Goal: Book appointment/travel/reservation

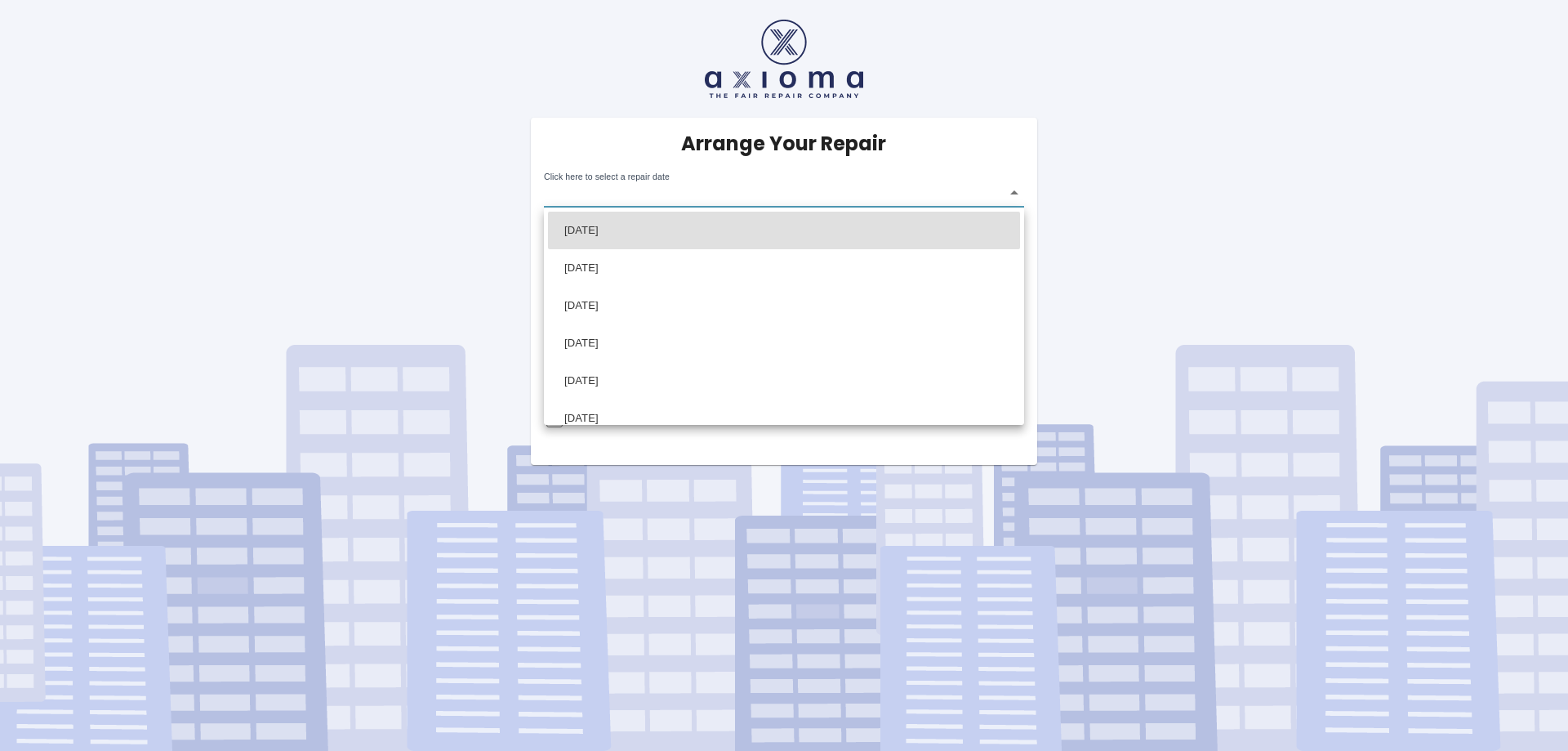
click at [791, 201] on body "Arrange Your Repair Click here to select a repair date ​ Phone Number   * 07405…" at bounding box center [784, 376] width 1568 height 751
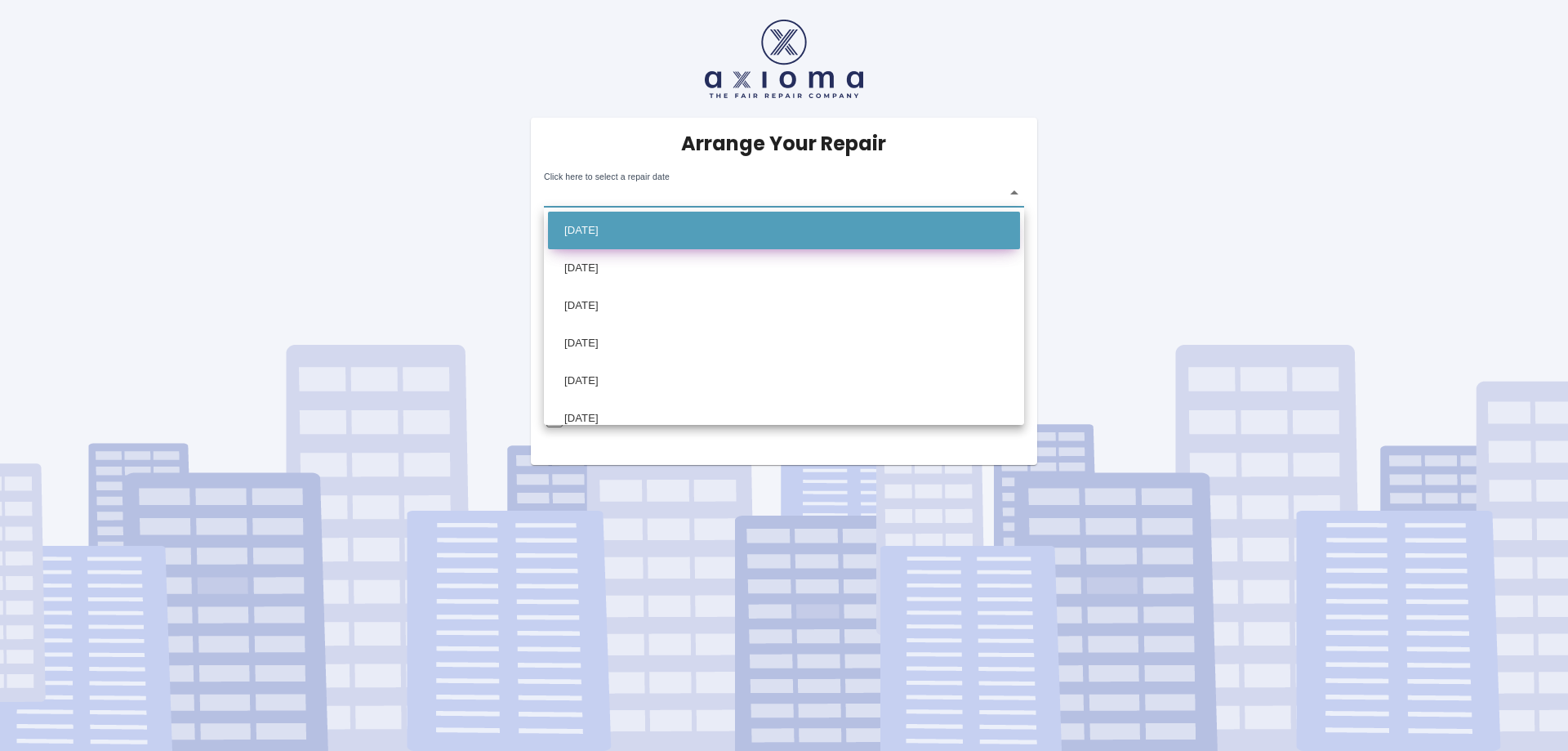
click at [673, 231] on li "[DATE]" at bounding box center [783, 230] width 472 height 38
type input "[DATE]T00:00:00.000Z"
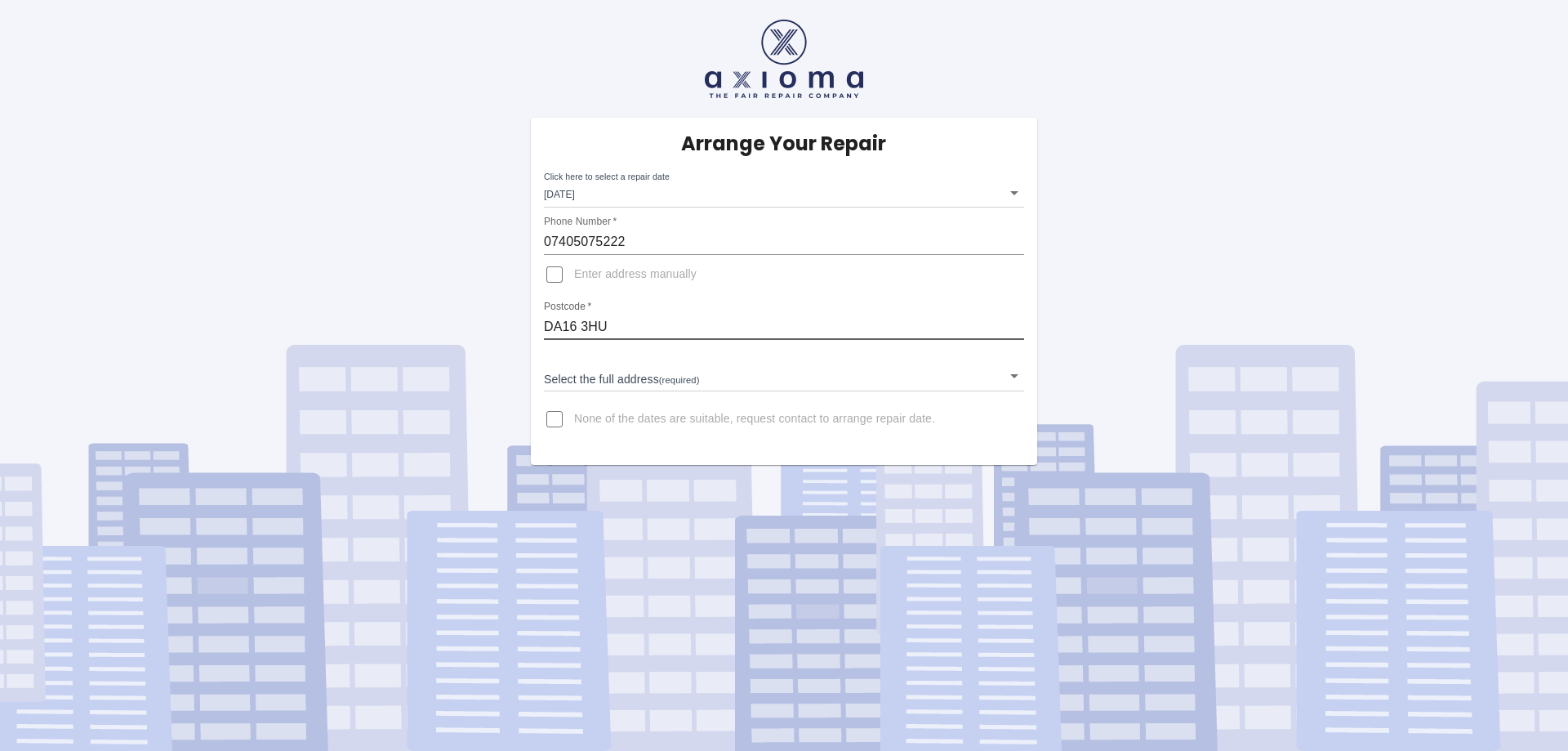
click at [652, 323] on input "DA16 3HU" at bounding box center [784, 327] width 480 height 26
click at [601, 375] on body "Arrange Your Repair Click here to select a repair date [DATE] [DATE]T00:00:00.0…" at bounding box center [784, 376] width 1568 height 751
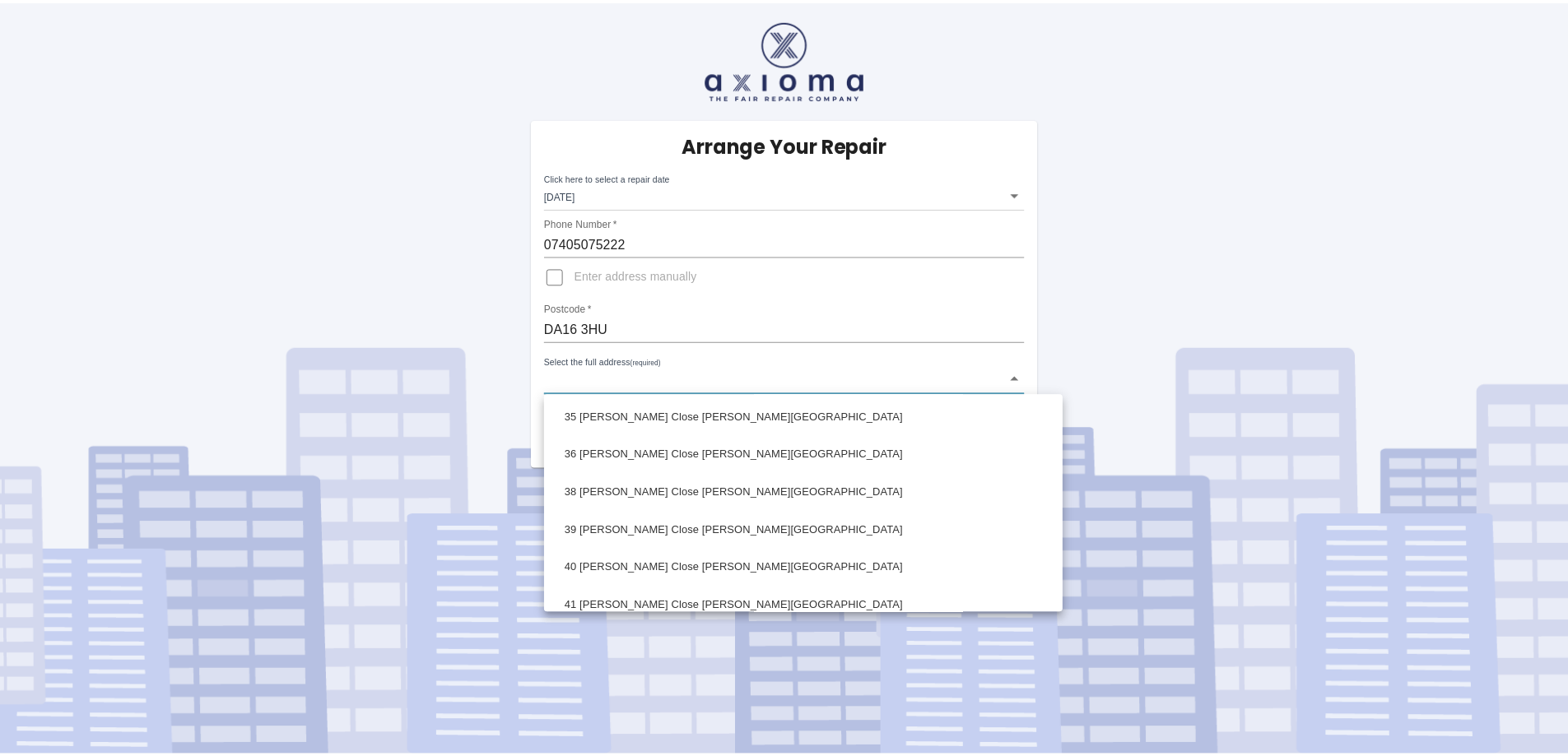
scroll to position [1070, 0]
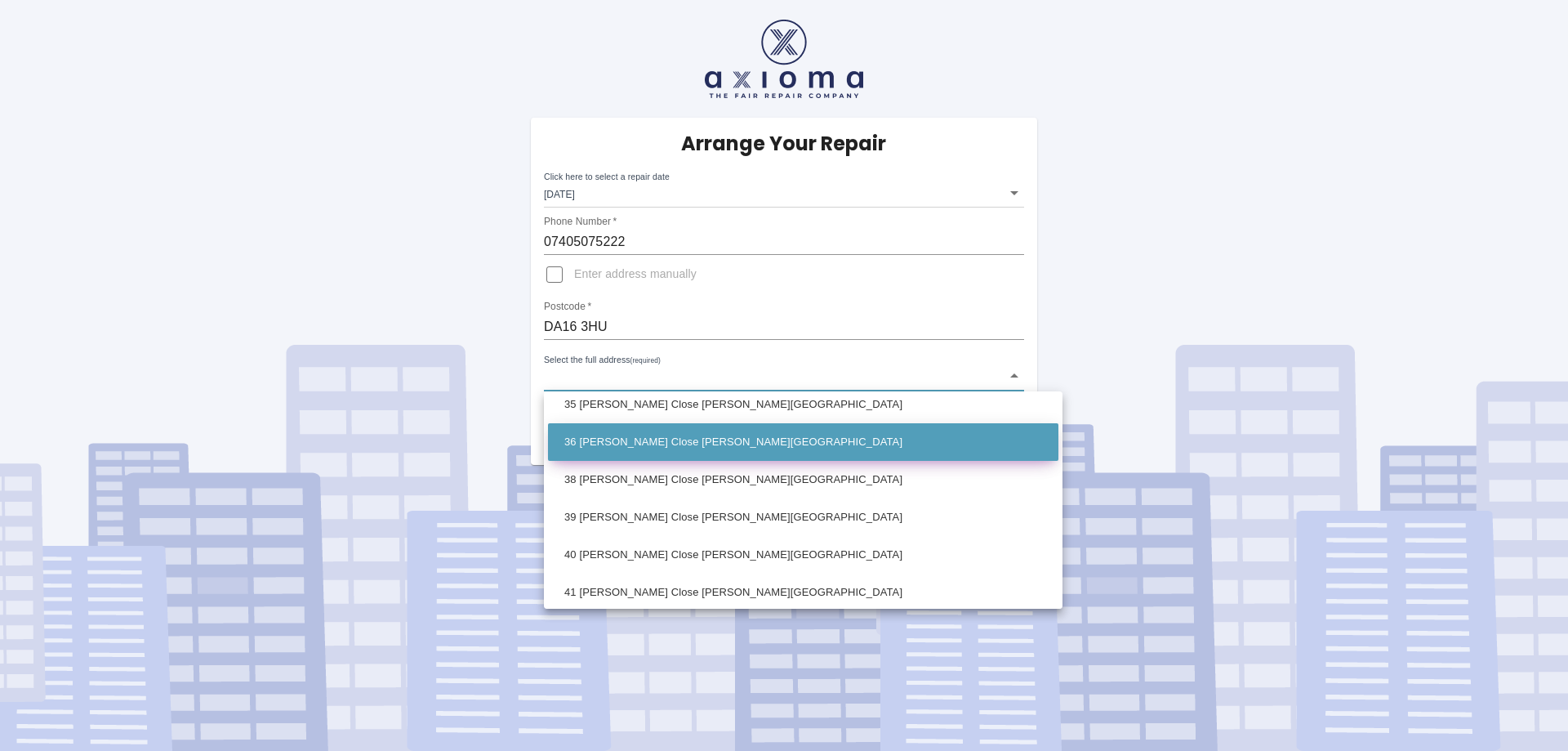
click at [627, 439] on li "36 [PERSON_NAME] Close [PERSON_NAME][GEOGRAPHIC_DATA]" at bounding box center [803, 442] width 510 height 38
type input "36 [PERSON_NAME] Close [PERSON_NAME][GEOGRAPHIC_DATA]"
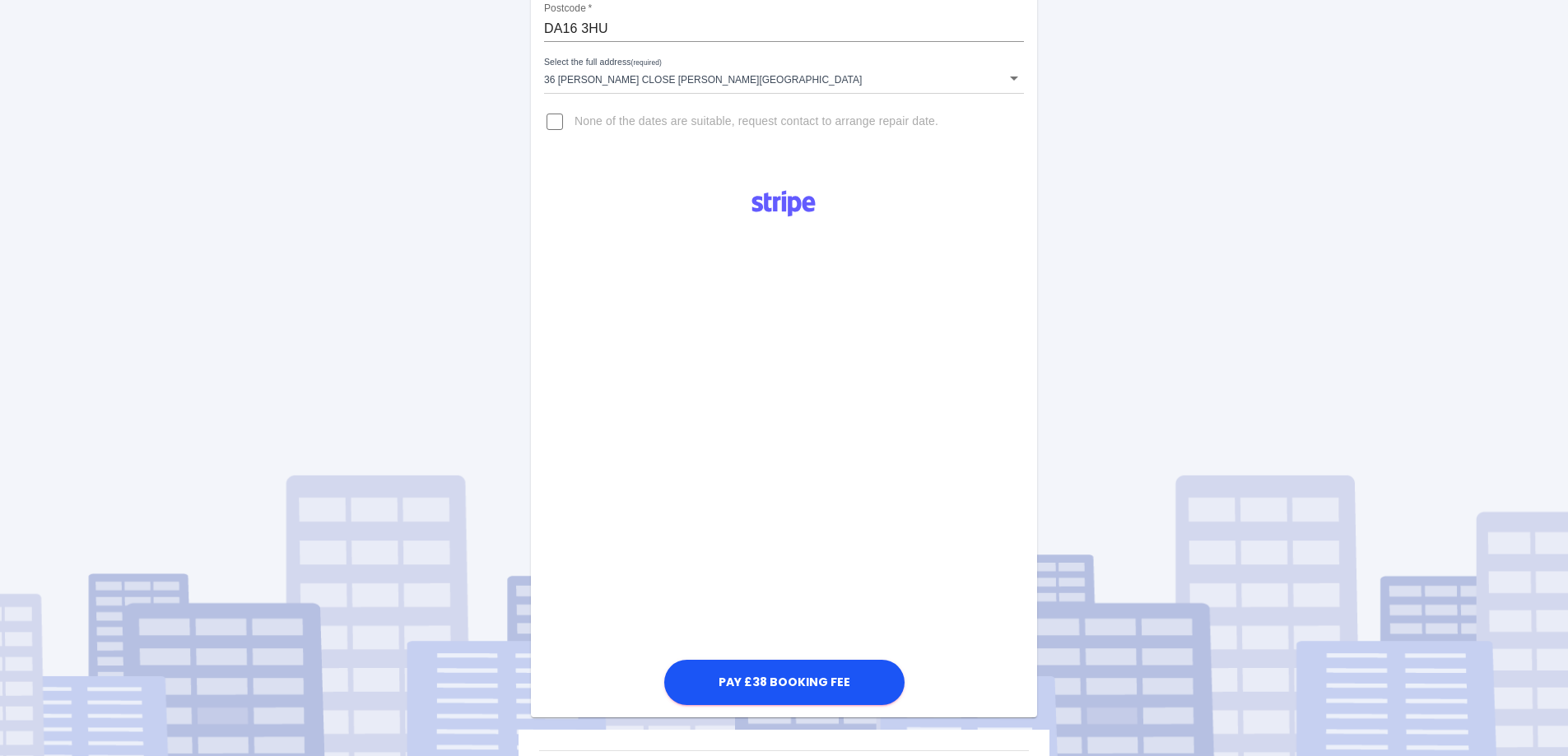
scroll to position [329, 0]
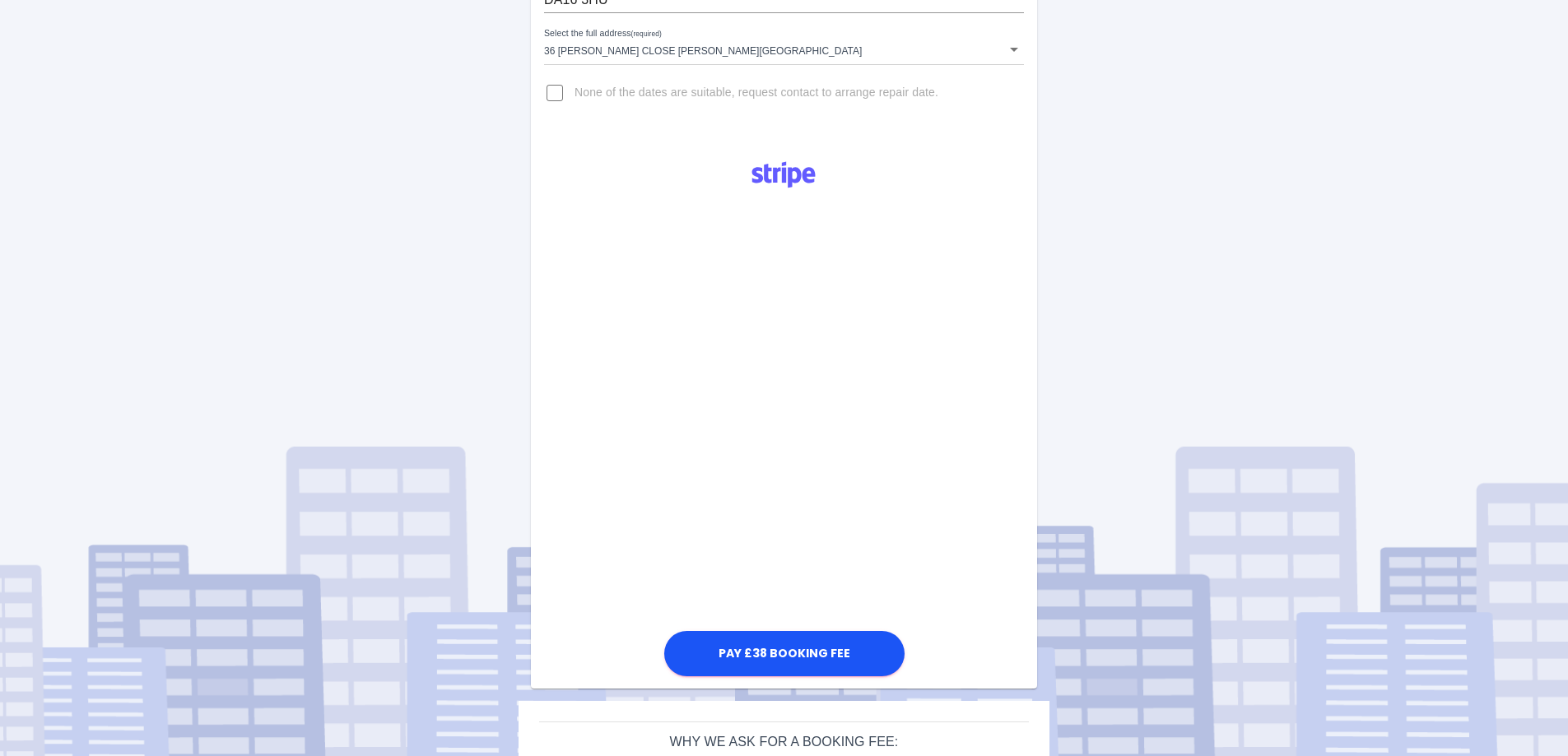
click at [1083, 405] on div "Arrange Your Repair Click here to select a repair date [DATE] [DATE]T00:00:00.0…" at bounding box center [784, 261] width 1593 height 1181
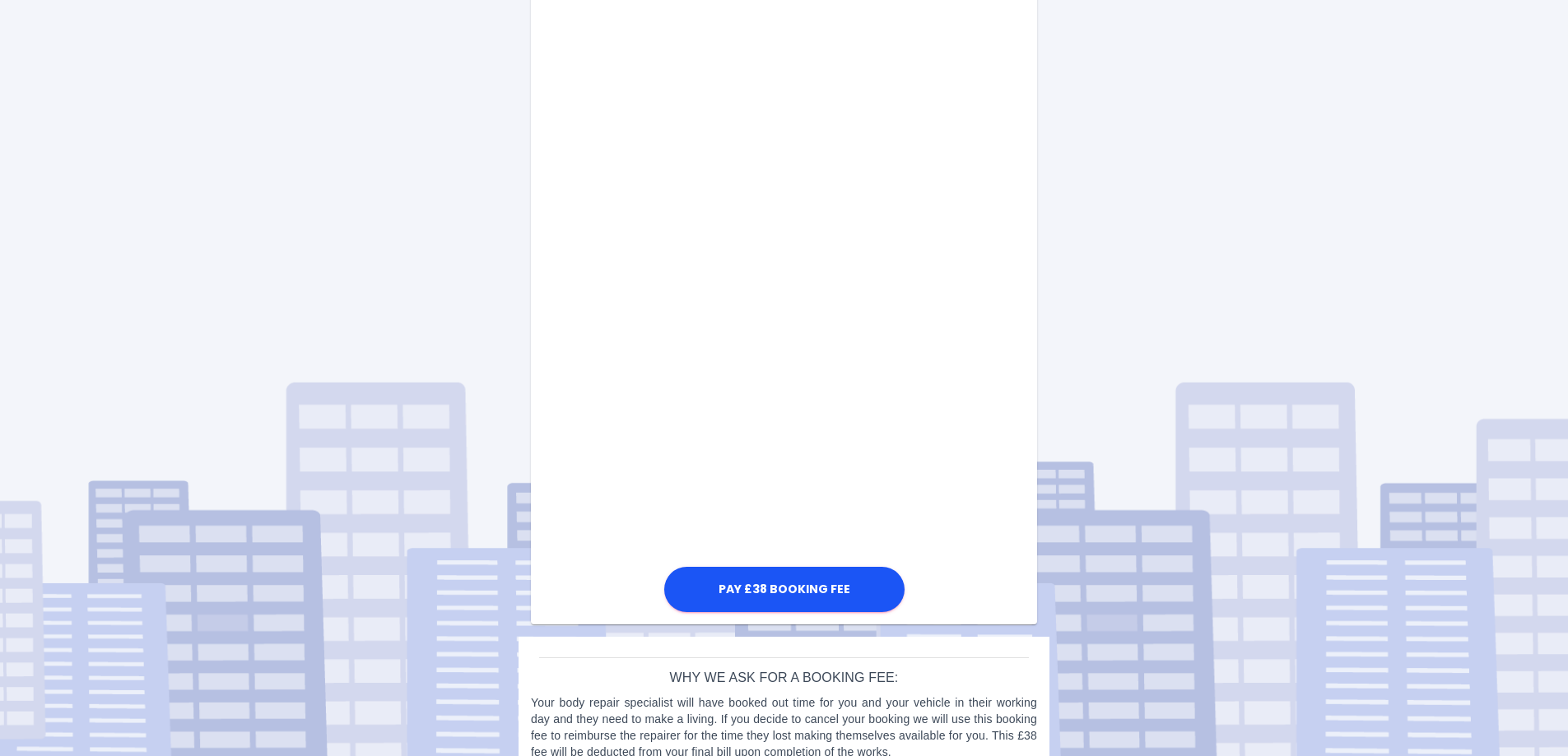
scroll to position [751, 0]
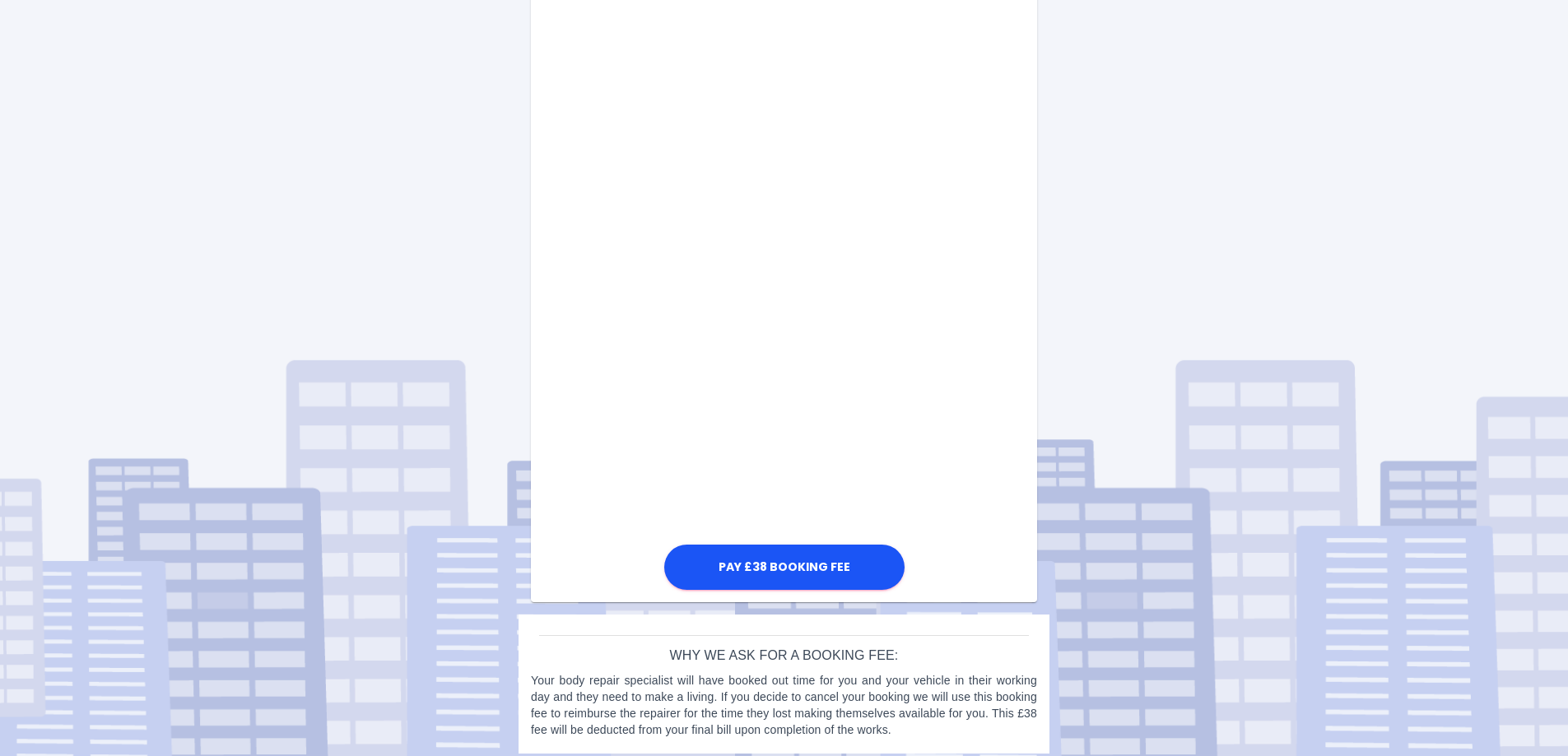
click at [1030, 396] on div "Pay £38 Booking Fee" at bounding box center [784, 159] width 506 height 869
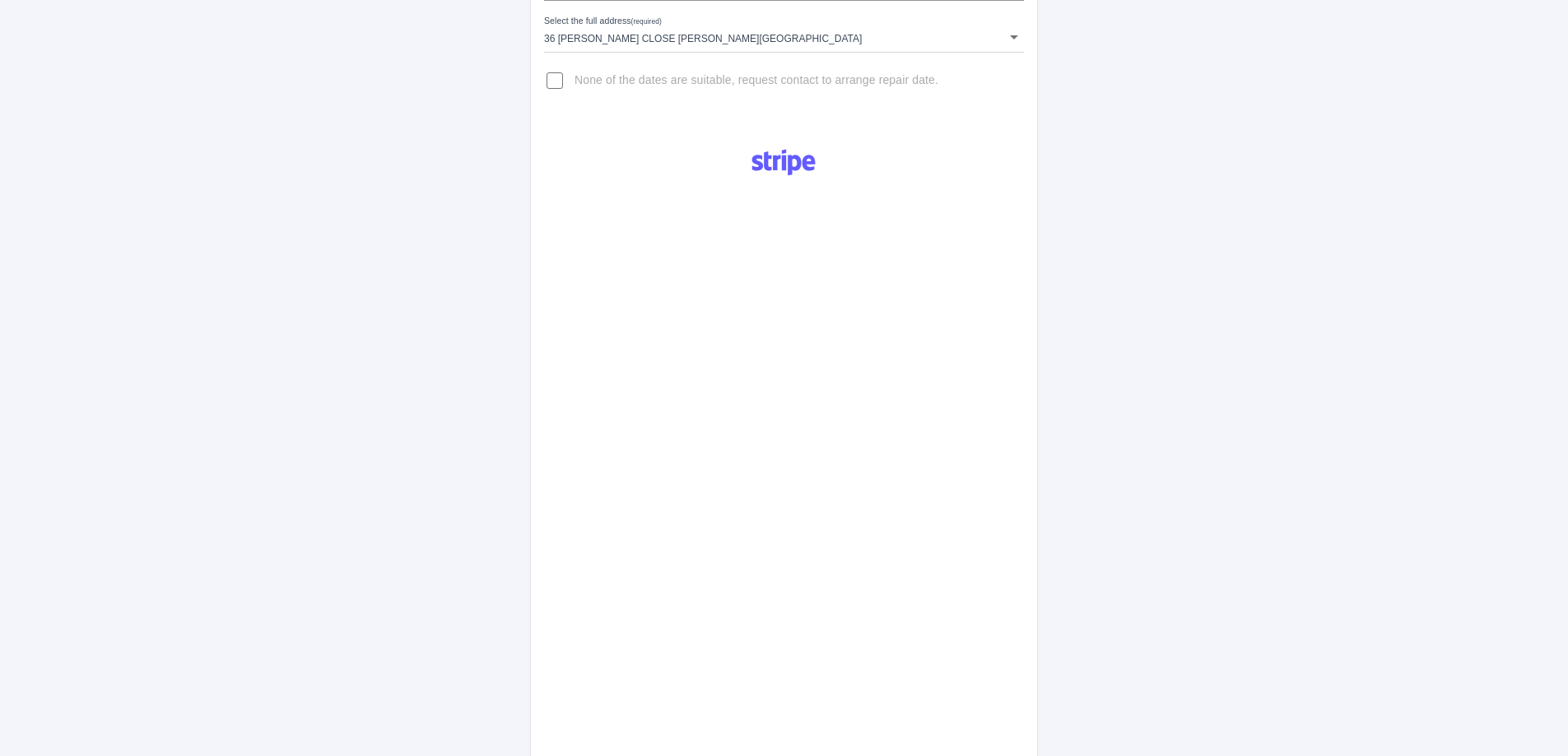
scroll to position [339, 0]
click at [1204, 373] on div "Arrange Your Repair Click here to select a repair date [DATE] [DATE]T00:00:00.0…" at bounding box center [784, 418] width 1593 height 1516
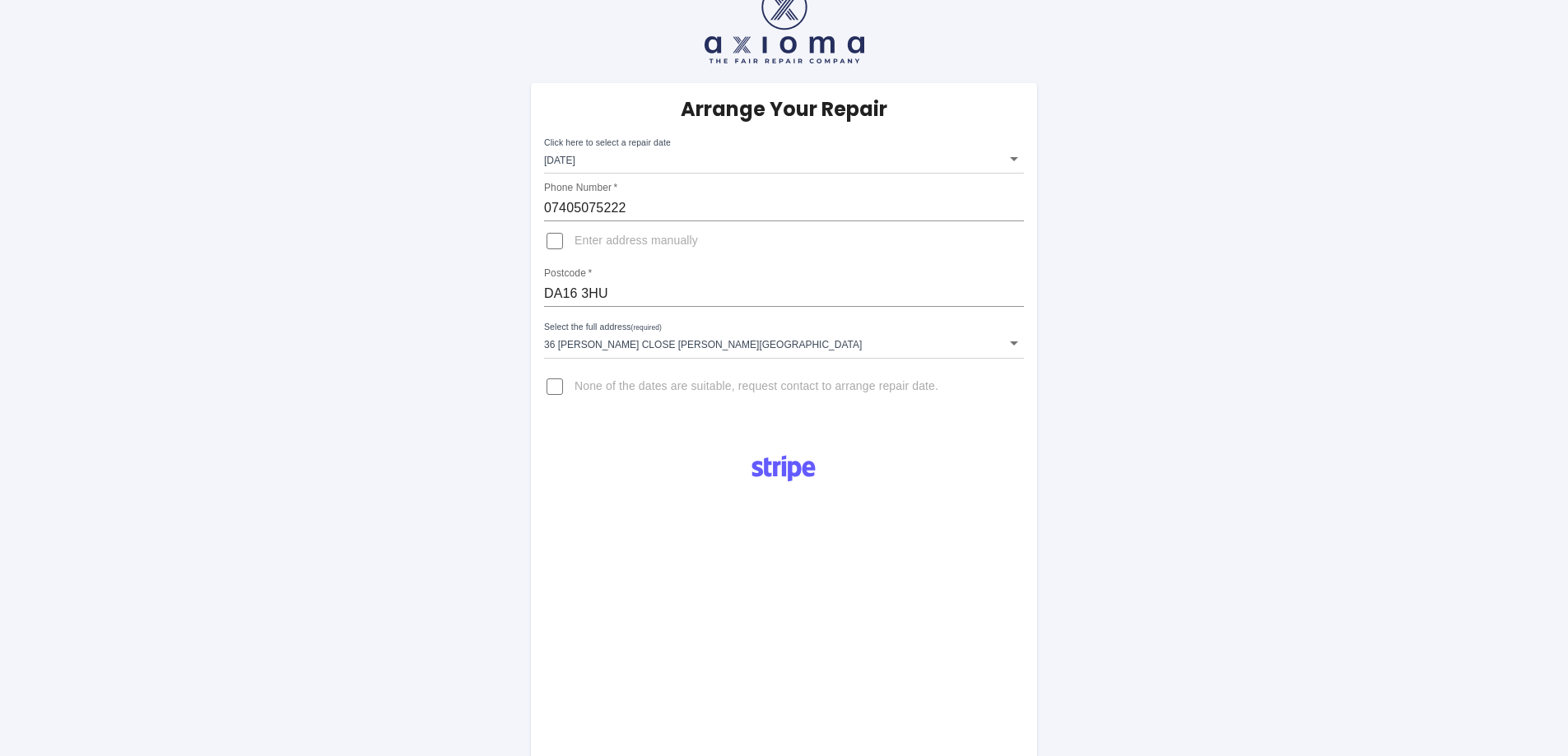
scroll to position [10, 0]
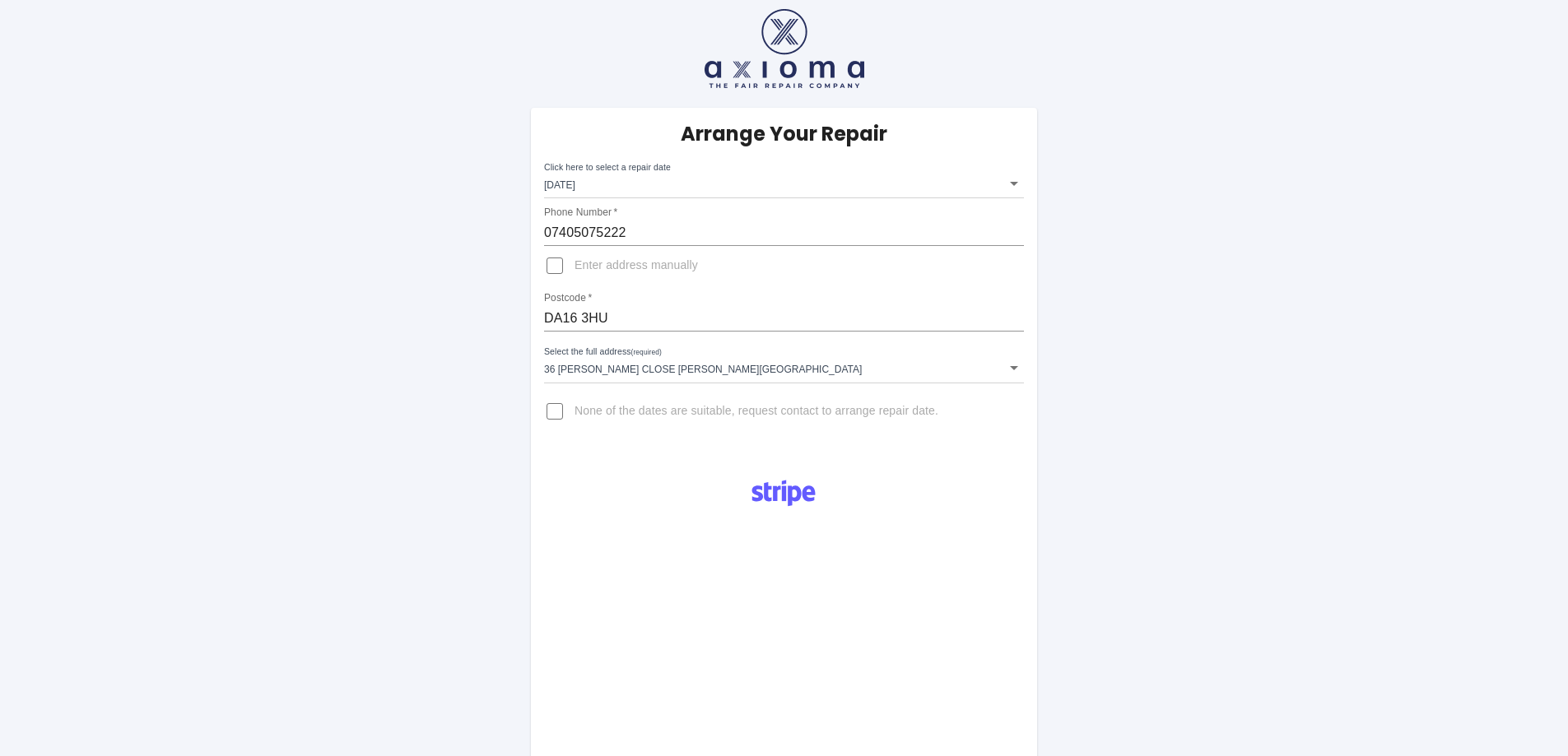
click at [1162, 123] on div "Arrange Your Repair Click here to select a repair date [DATE] [DATE]T00:00:00.0…" at bounding box center [784, 747] width 1593 height 1516
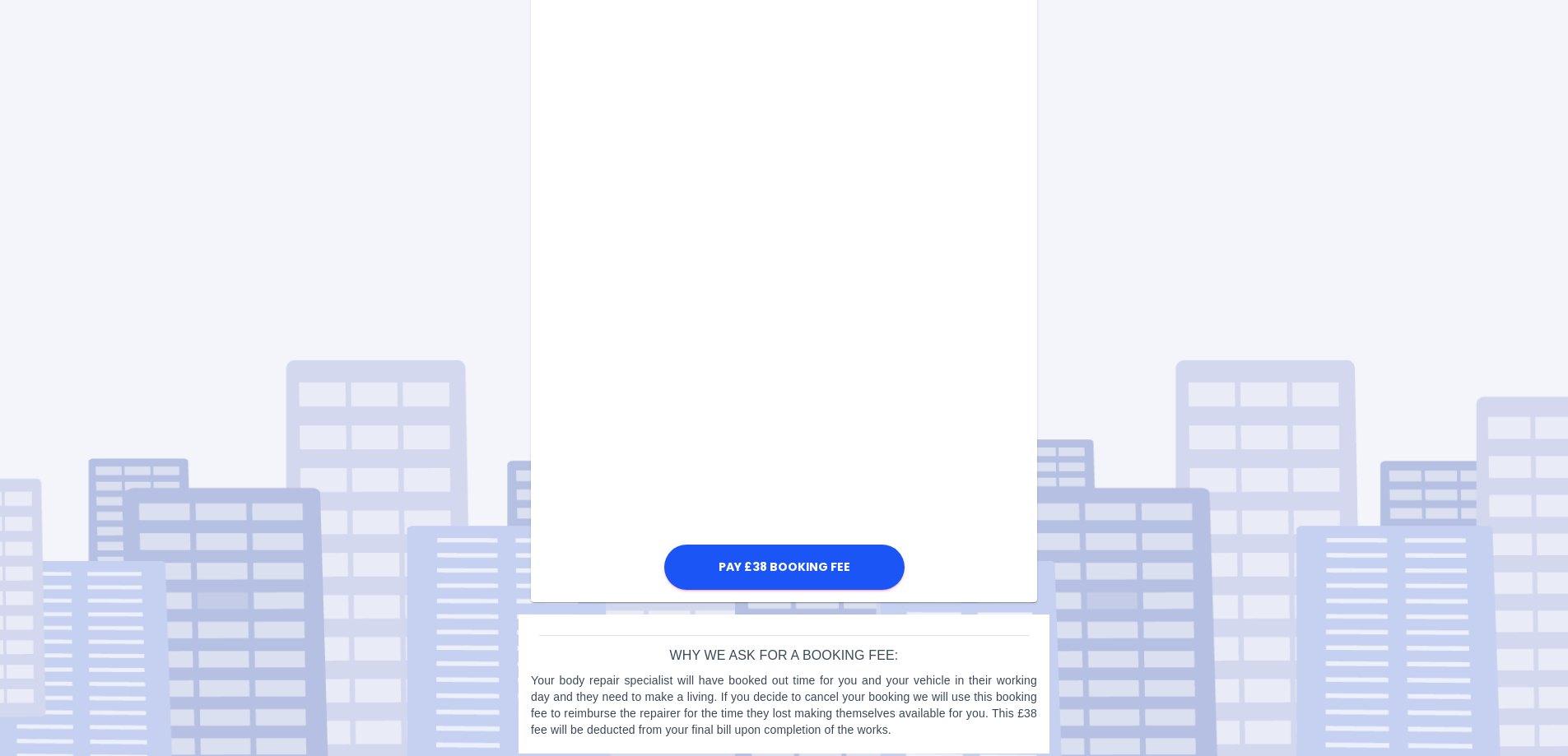
scroll to position [761, 0]
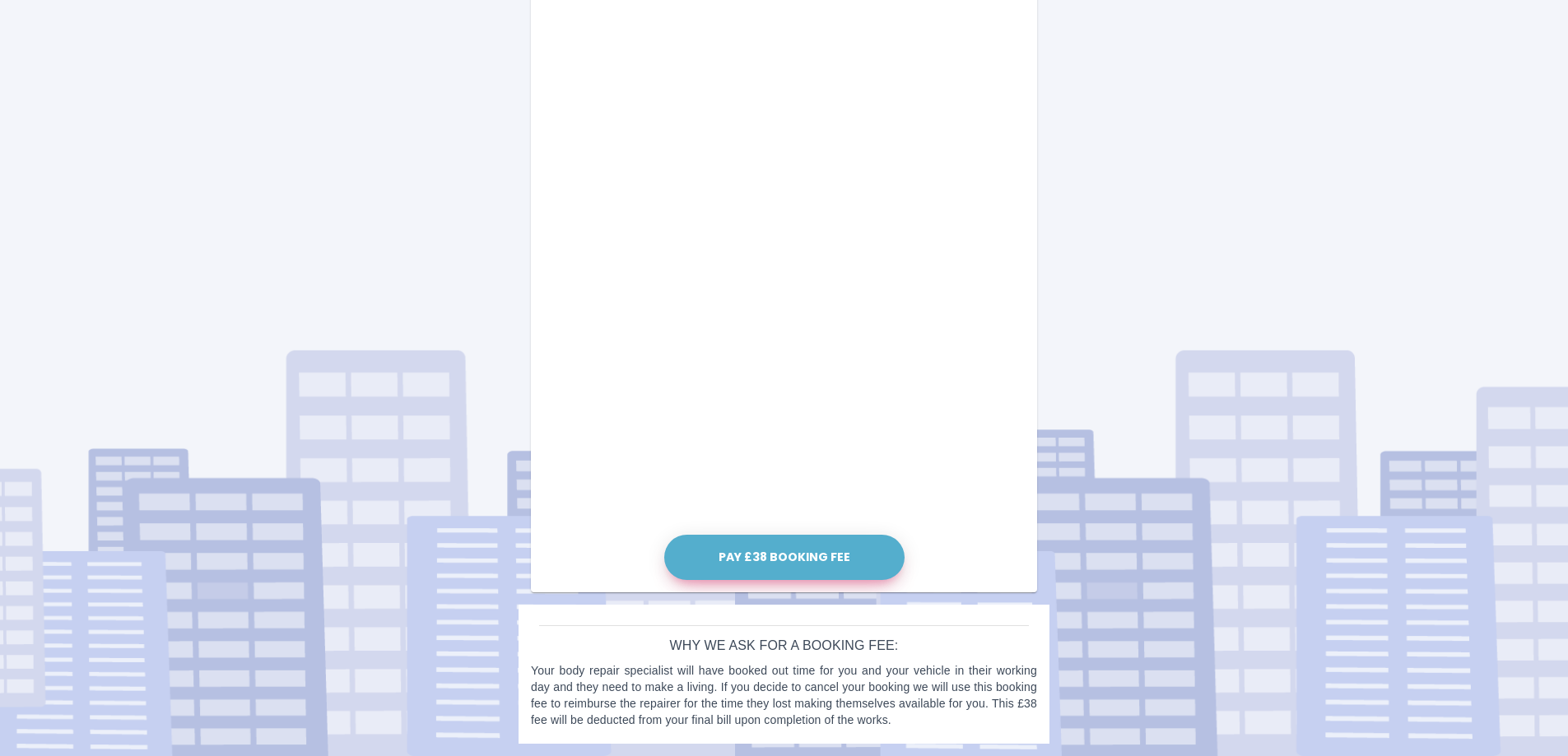
click at [789, 558] on button "Pay £38 Booking Fee" at bounding box center [785, 557] width 241 height 46
